Goal: Navigation & Orientation: Find specific page/section

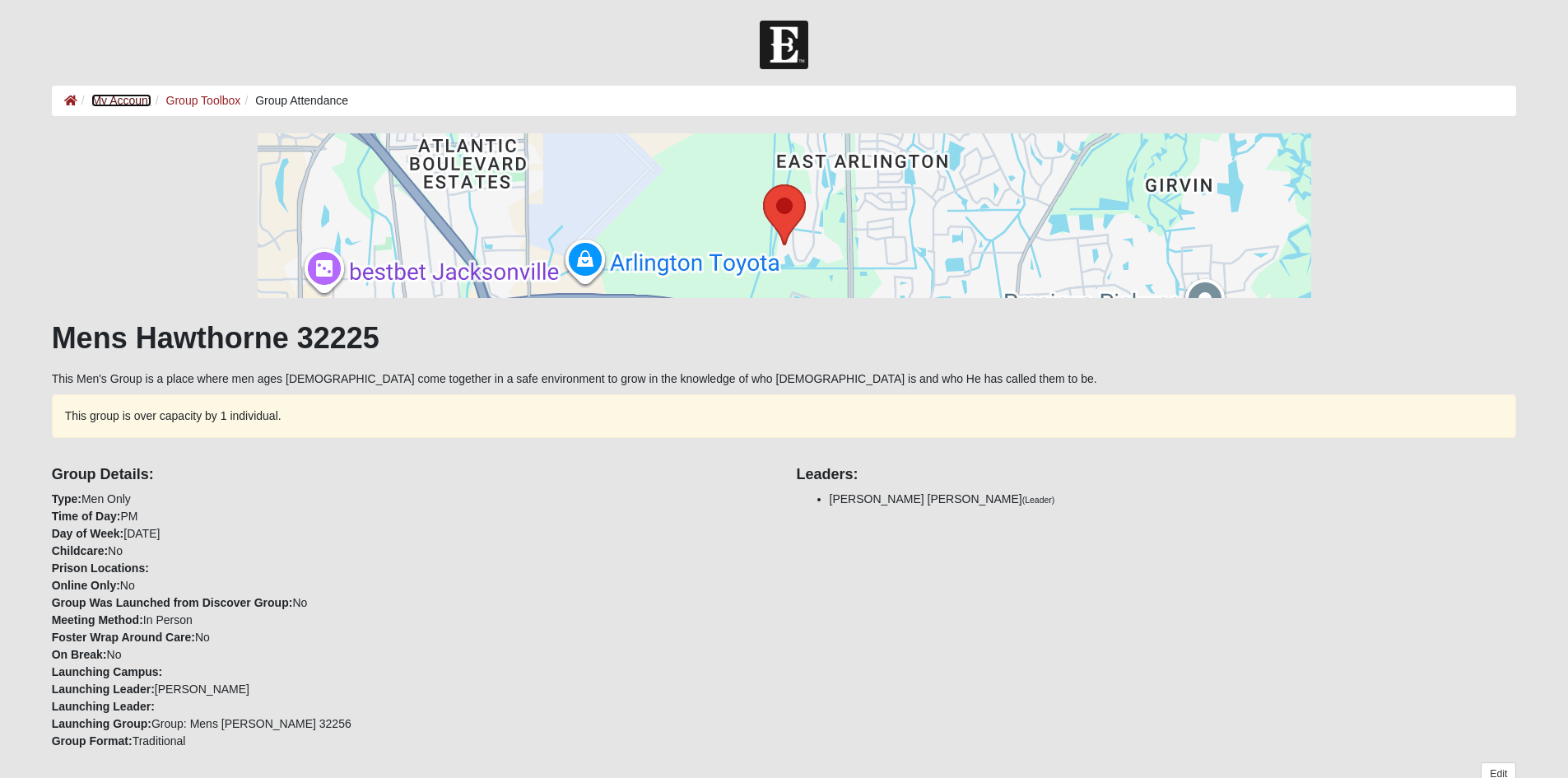
click at [121, 99] on link "My Account" at bounding box center [121, 100] width 60 height 13
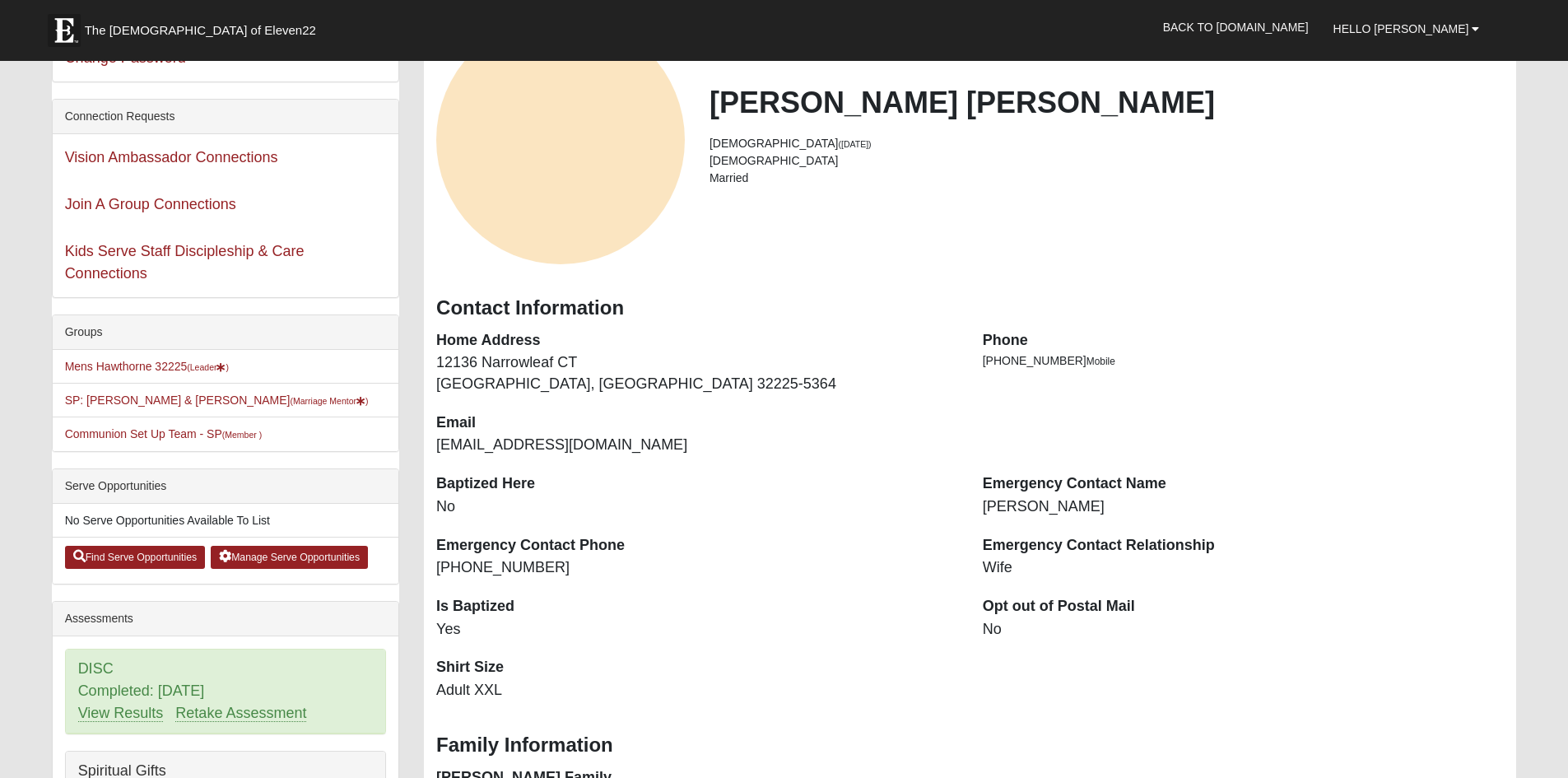
scroll to position [165, 0]
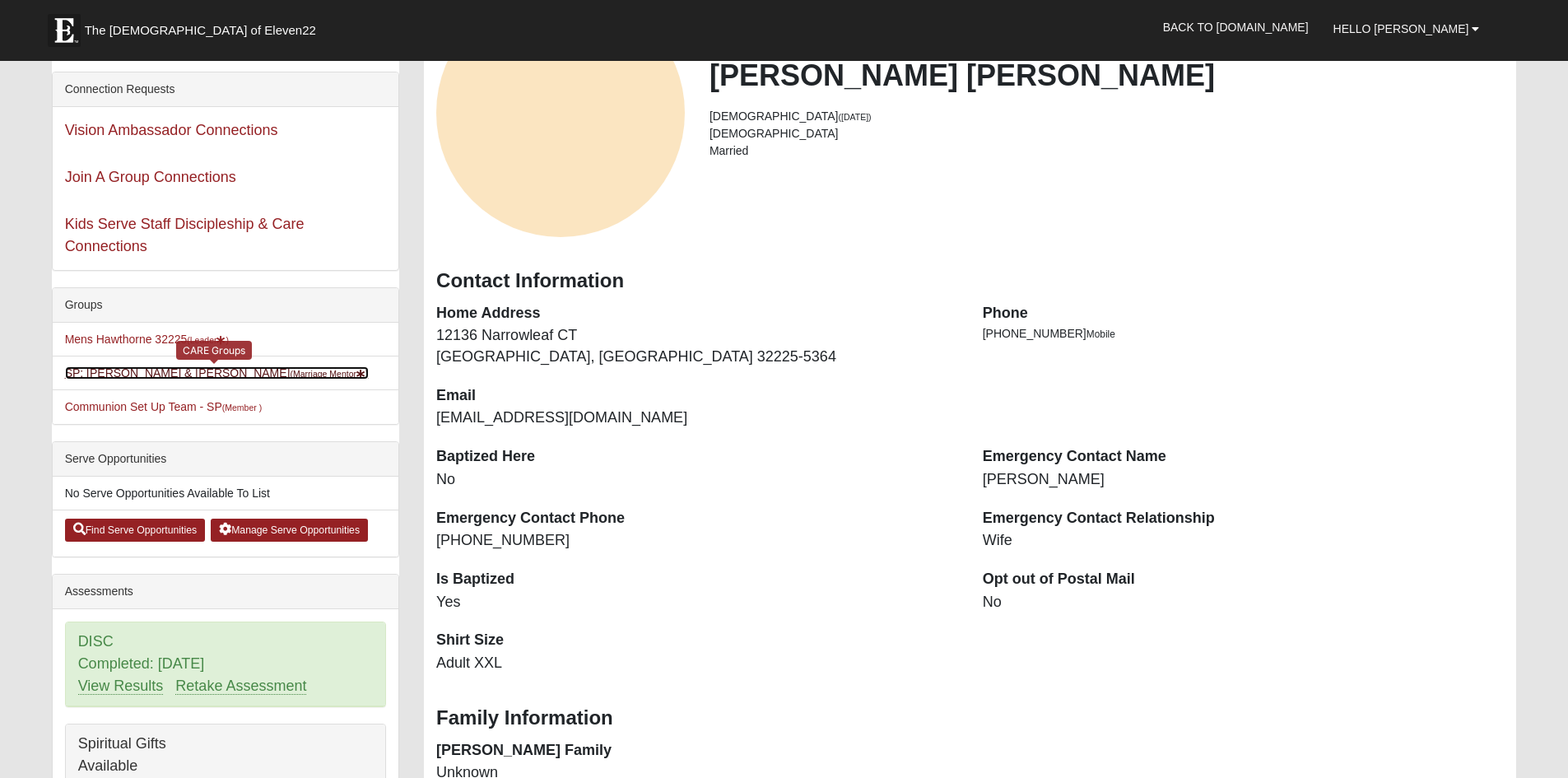
click at [186, 372] on link "SP: Hawthorne - Hamilton & Michelle MM (Marriage Mentor )" at bounding box center [217, 373] width 303 height 13
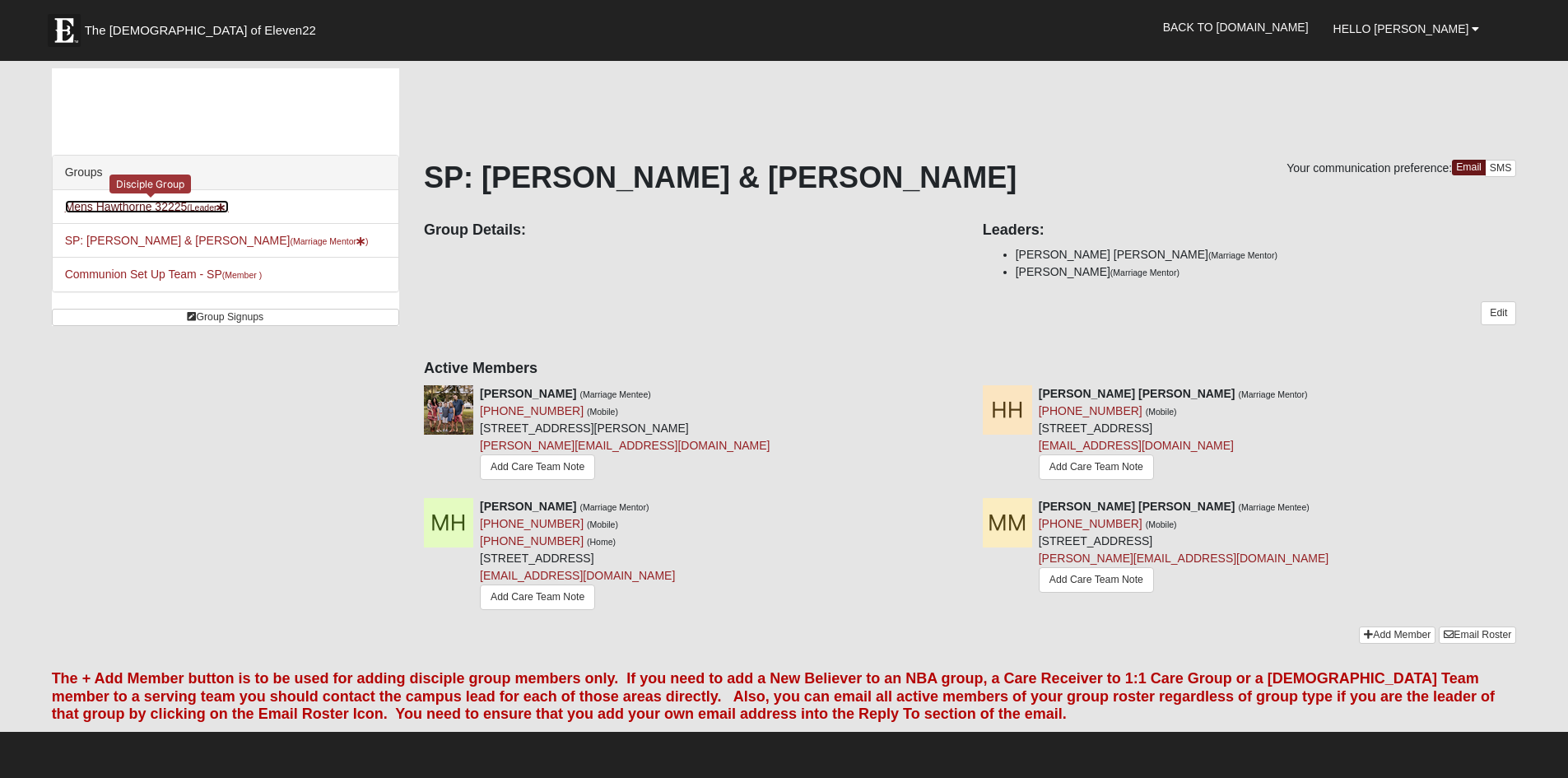
click at [139, 203] on link "Mens Hawthorne 32225 (Leader )" at bounding box center [147, 207] width 164 height 13
